Goal: Task Accomplishment & Management: Check status

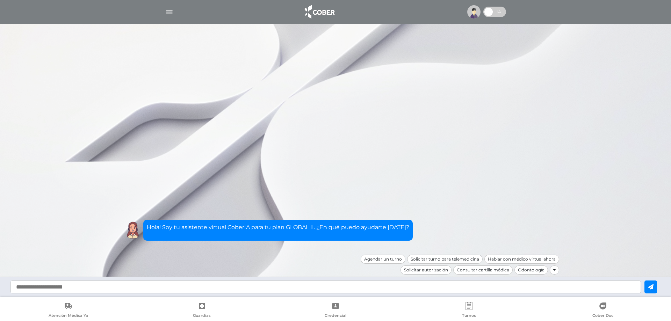
click at [474, 9] on img at bounding box center [473, 11] width 13 height 13
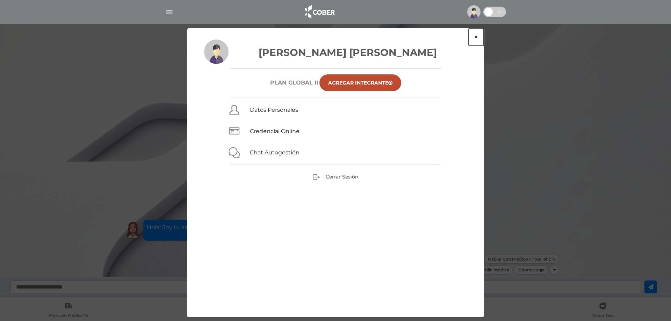
click at [476, 36] on button "×" at bounding box center [476, 36] width 15 height 17
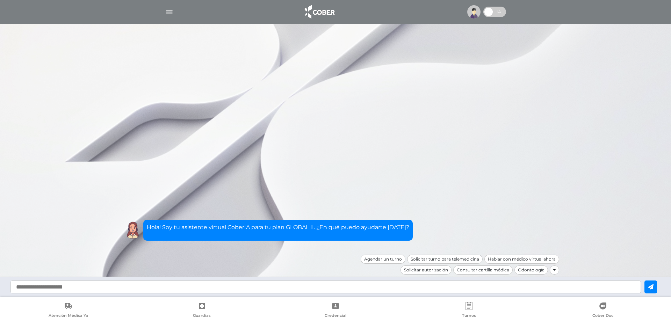
click at [494, 12] on span at bounding box center [488, 12] width 10 height 10
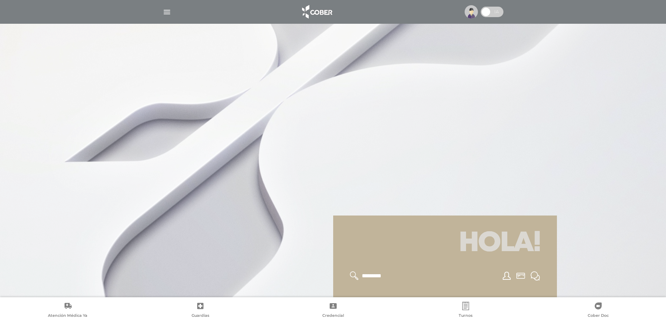
click at [166, 10] on img "button" at bounding box center [167, 12] width 9 height 9
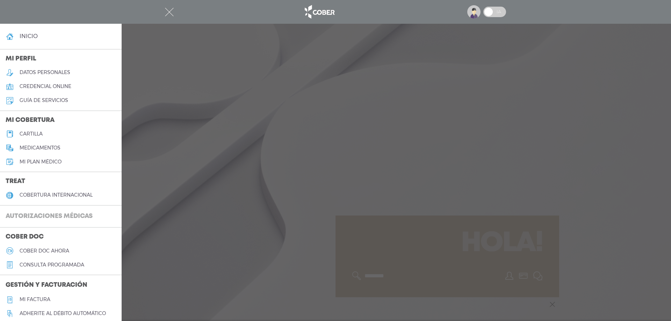
click at [57, 216] on h3 "Autorizaciones médicas" at bounding box center [49, 216] width 98 height 13
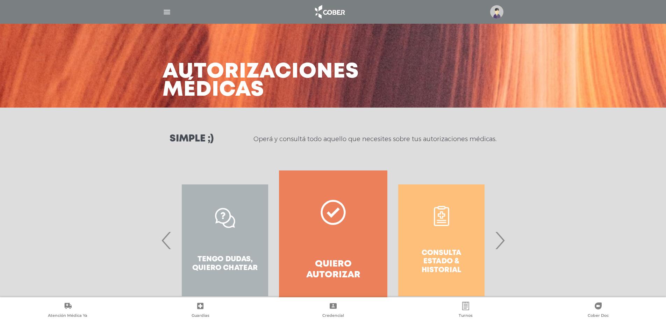
click at [501, 242] on span "›" at bounding box center [500, 241] width 14 height 38
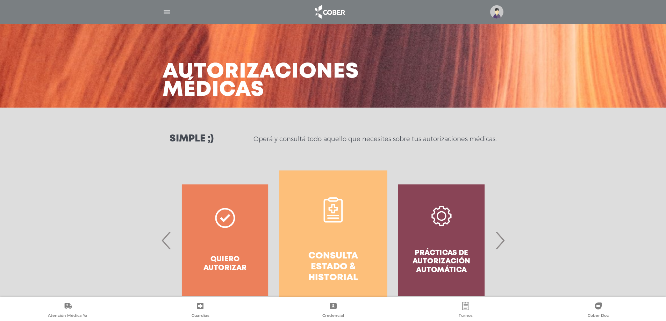
click at [327, 235] on link "Consulta estado & historial" at bounding box center [333, 241] width 108 height 140
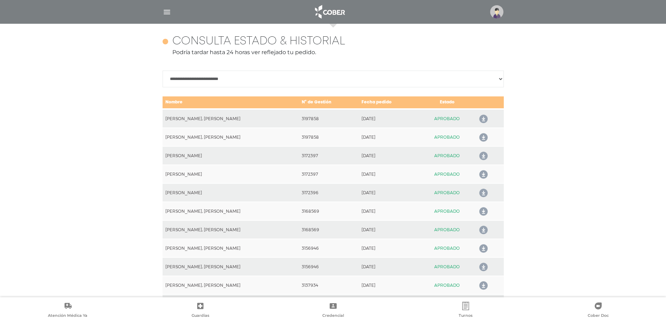
scroll to position [310, 0]
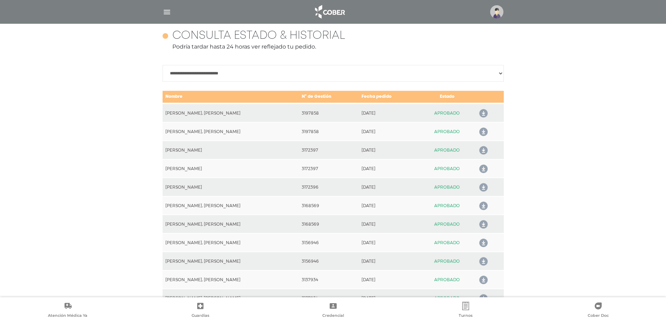
click at [483, 109] on icon at bounding box center [481, 113] width 11 height 11
click at [483, 113] on icon at bounding box center [481, 113] width 11 height 11
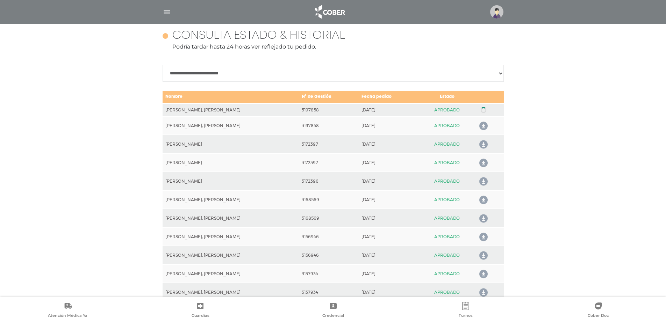
click at [483, 110] on link at bounding box center [483, 110] width 11 height 0
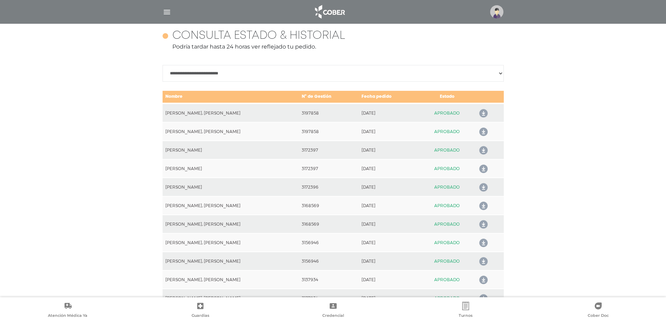
click at [483, 114] on icon at bounding box center [481, 113] width 11 height 11
click at [499, 72] on select "**********" at bounding box center [333, 73] width 341 height 17
select select "**********"
click at [163, 65] on select "**********" at bounding box center [333, 73] width 341 height 17
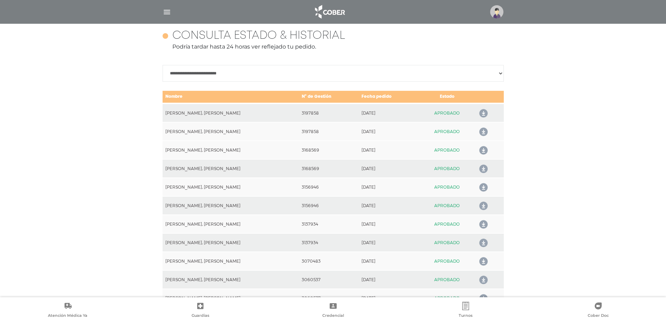
click at [484, 113] on icon at bounding box center [481, 113] width 11 height 11
